Goal: Check status: Check status

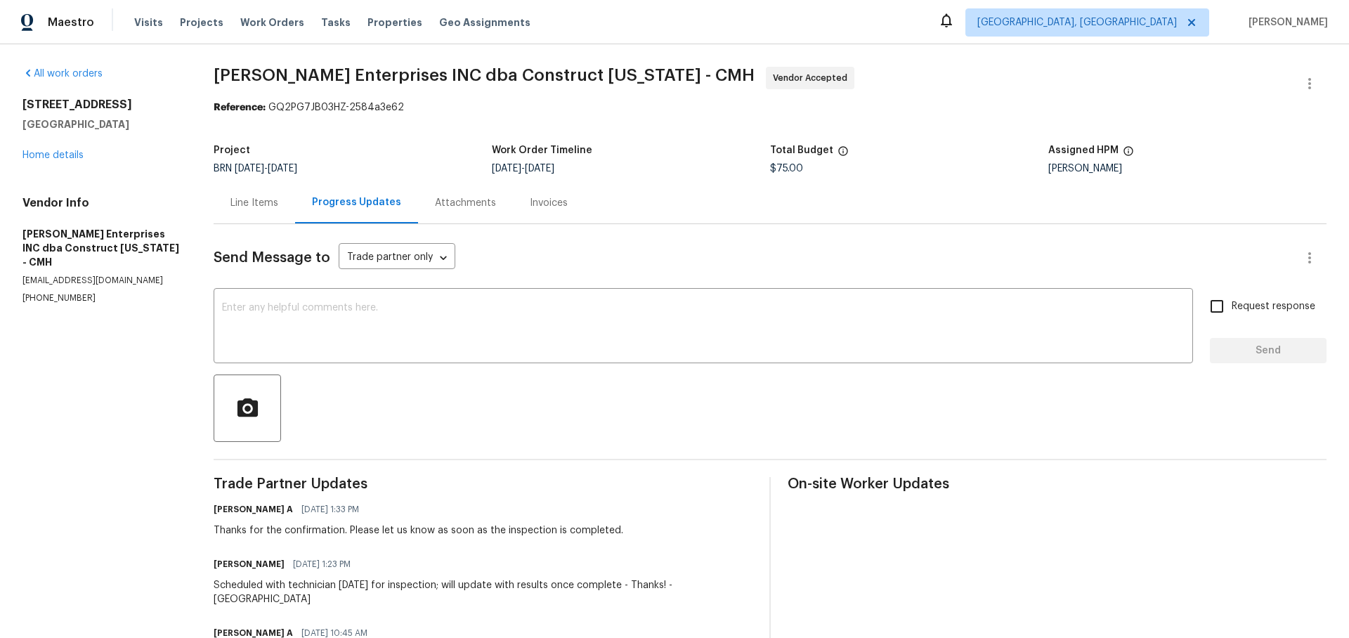
scroll to position [75, 0]
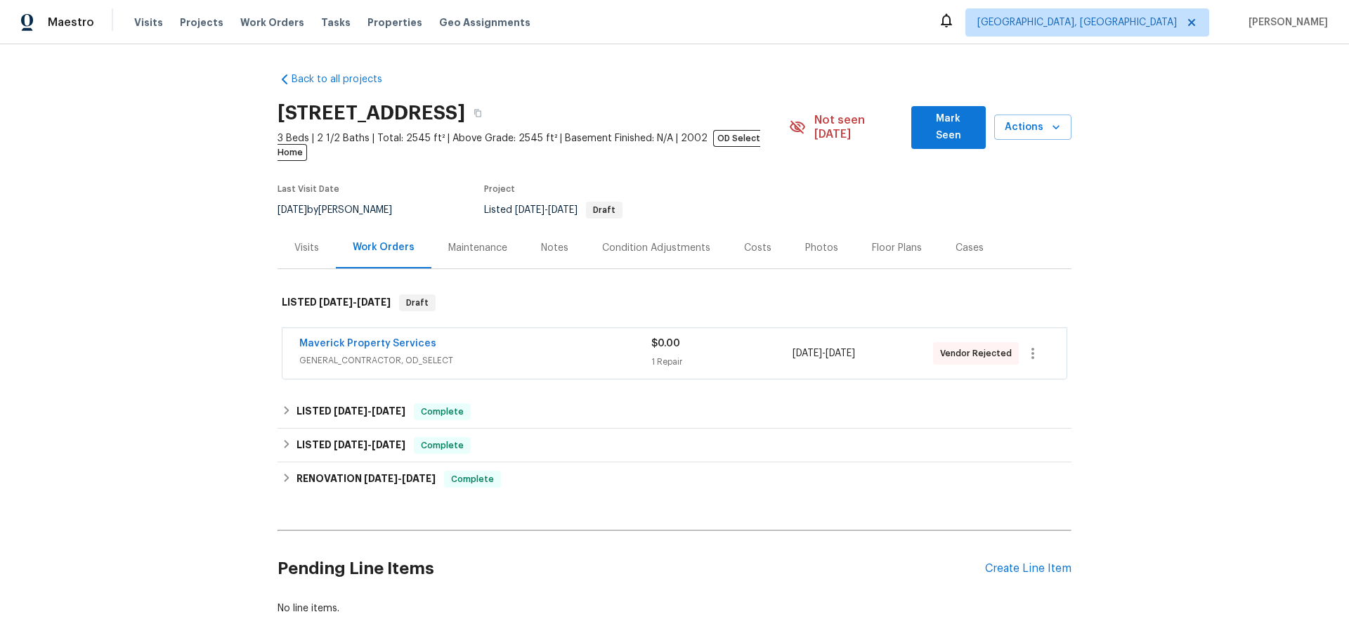
click at [533, 353] on span "GENERAL_CONTRACTOR, OD_SELECT" at bounding box center [475, 360] width 352 height 14
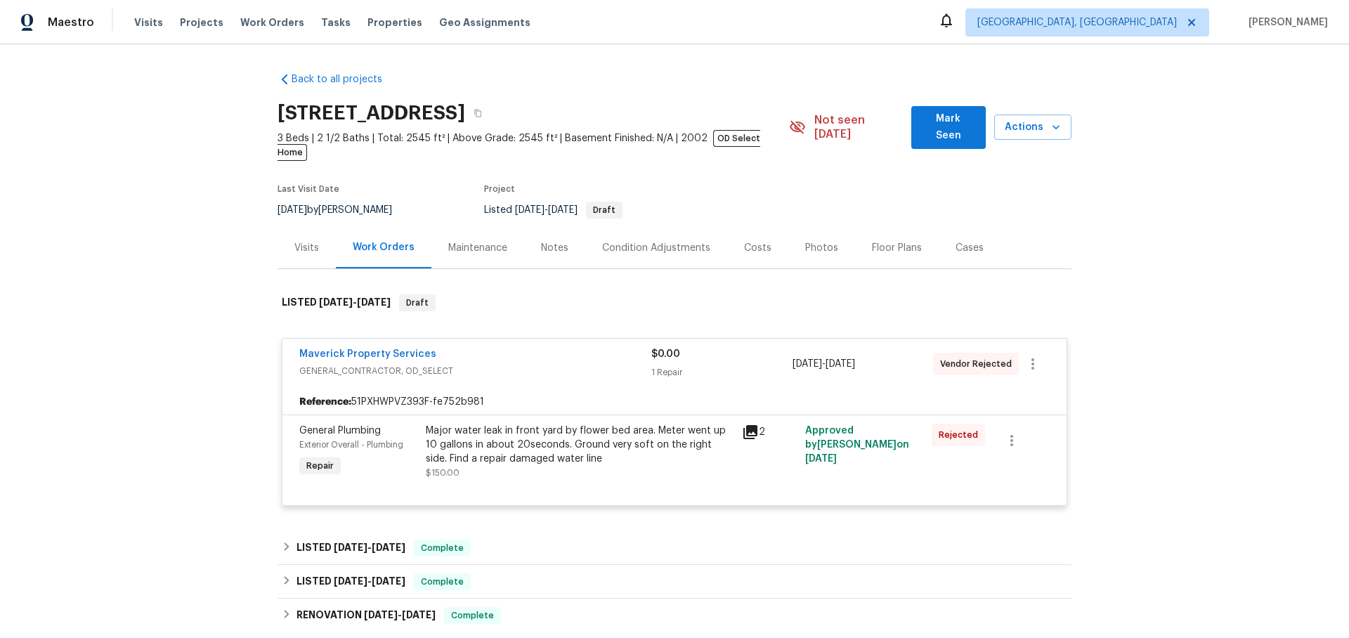
click at [483, 347] on div "Maverick Property Services" at bounding box center [475, 355] width 352 height 17
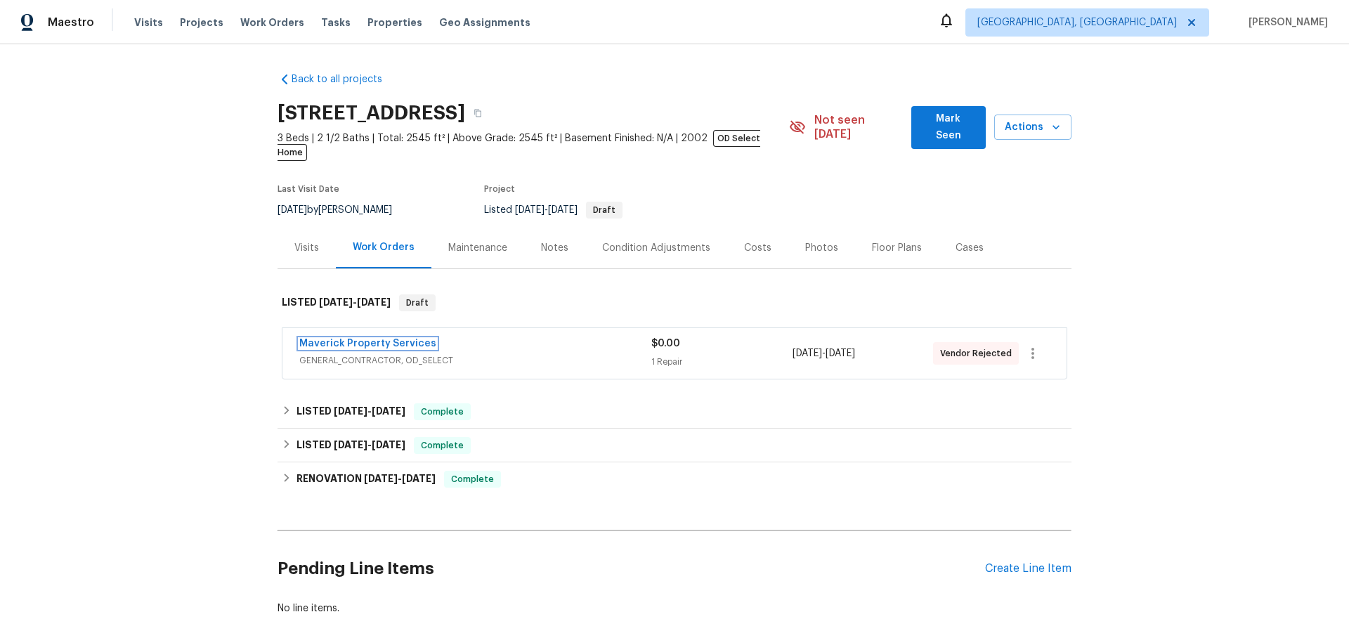
click at [379, 339] on link "Maverick Property Services" at bounding box center [367, 344] width 137 height 10
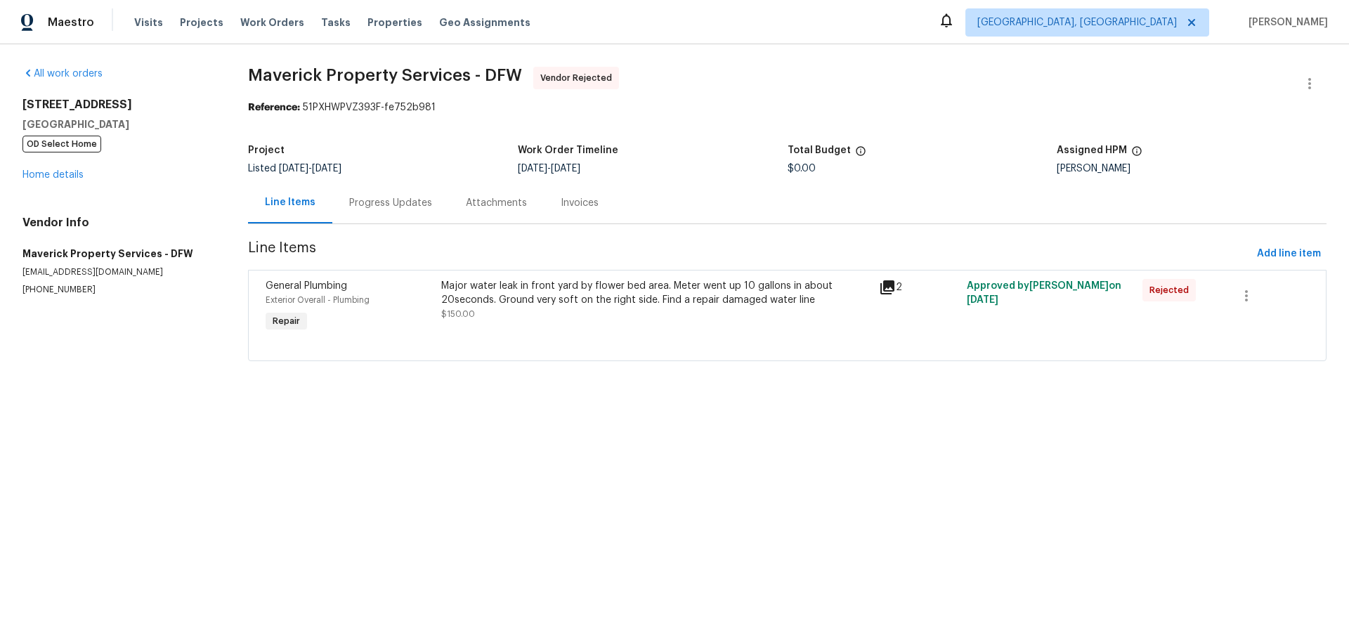
click at [385, 207] on div "Progress Updates" at bounding box center [390, 203] width 83 height 14
